Goal: Transaction & Acquisition: Download file/media

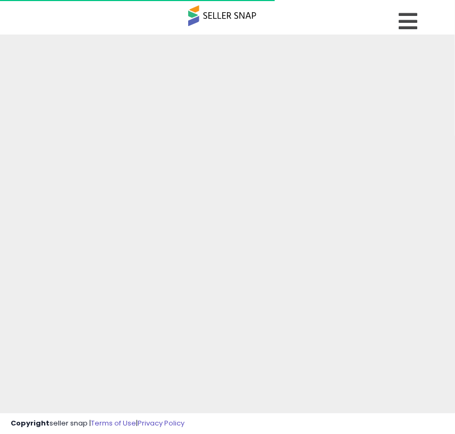
click at [227, 22] on span at bounding box center [222, 15] width 68 height 21
click at [409, 29] on icon at bounding box center [407, 21] width 19 height 21
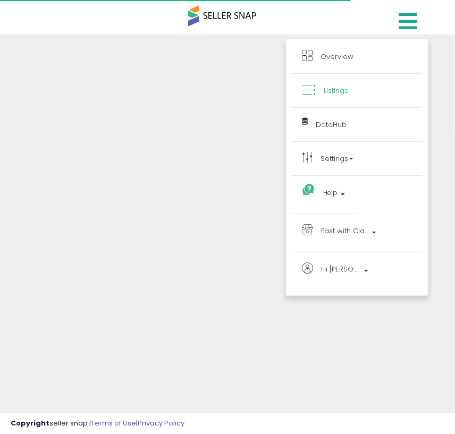
click at [333, 91] on span "Listings" at bounding box center [335, 91] width 24 height 10
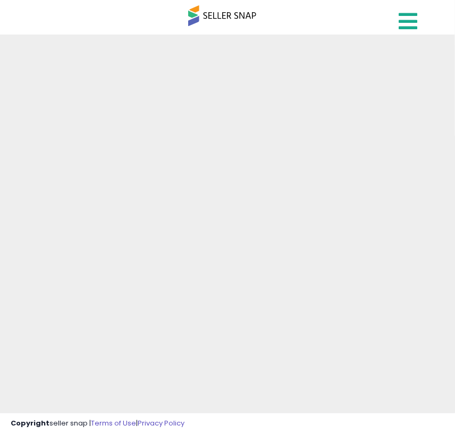
click at [409, 19] on icon at bounding box center [407, 21] width 19 height 21
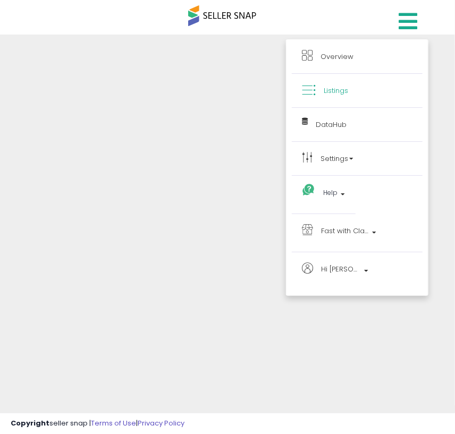
click at [318, 89] on link "Listings" at bounding box center [357, 90] width 110 height 13
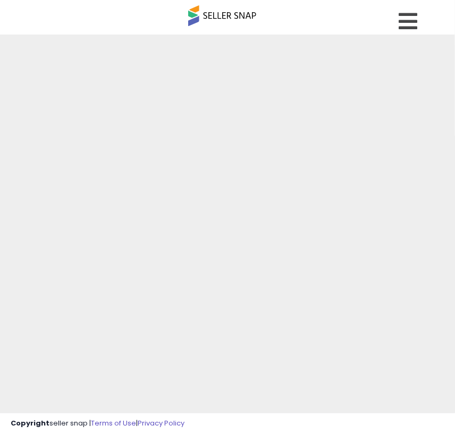
scroll to position [41, 0]
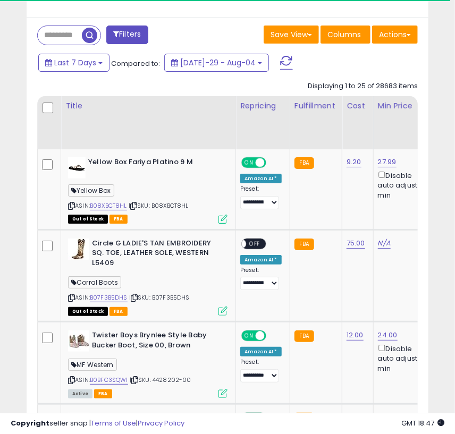
scroll to position [1156, 0]
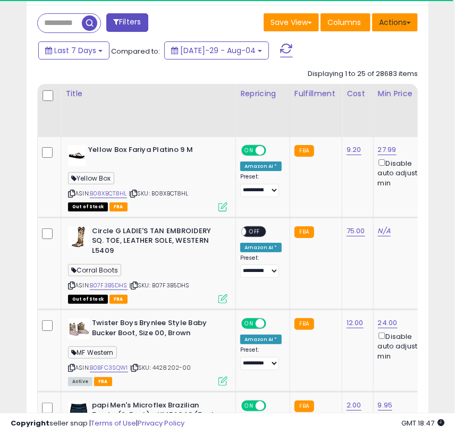
click at [391, 31] on button "Actions" at bounding box center [395, 22] width 46 height 18
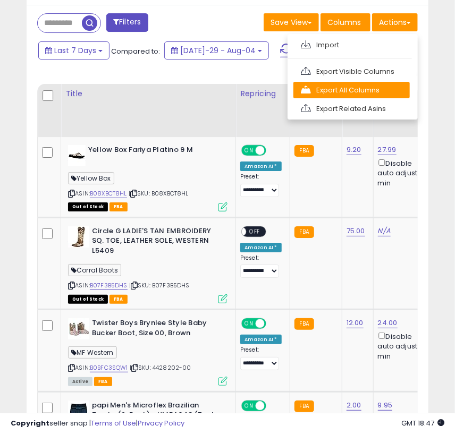
click at [386, 96] on link "Export All Columns" at bounding box center [351, 90] width 116 height 16
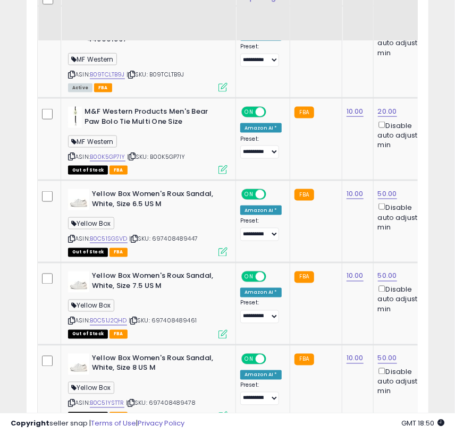
scroll to position [1634, 0]
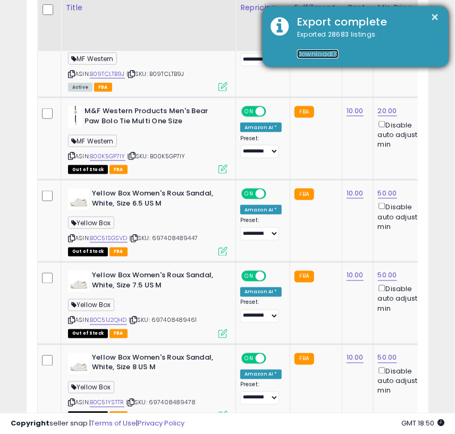
click at [321, 52] on link "Download" at bounding box center [317, 53] width 41 height 9
click at [322, 53] on link "Download" at bounding box center [317, 53] width 41 height 9
